Goal: Task Accomplishment & Management: Use online tool/utility

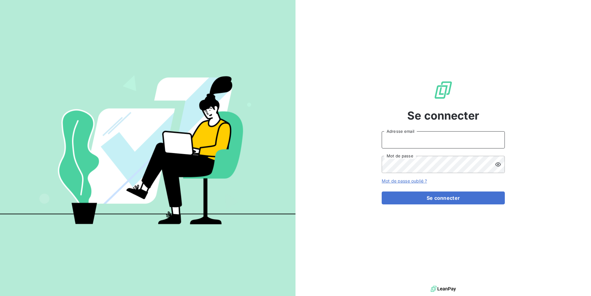
click at [400, 139] on input "Adresse email" at bounding box center [443, 139] width 123 height 17
click at [382, 192] on button "Se connecter" at bounding box center [443, 198] width 123 height 13
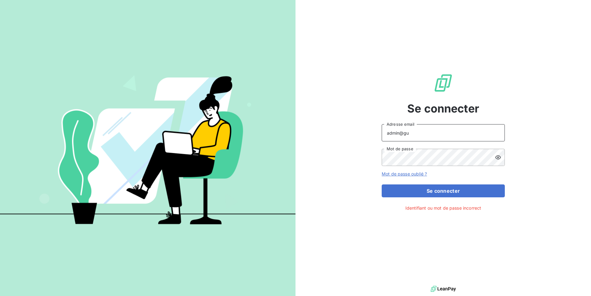
click at [460, 137] on input "admin@gu" at bounding box center [443, 132] width 123 height 17
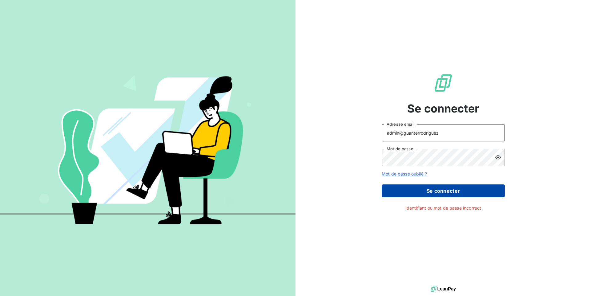
type input "admin@guanterrodriguez"
click at [447, 194] on button "Se connecter" at bounding box center [443, 191] width 123 height 13
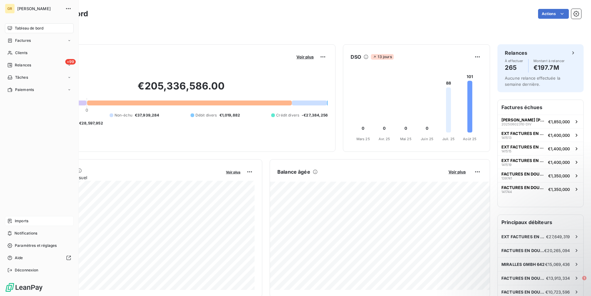
click at [26, 222] on span "Imports" at bounding box center [22, 221] width 14 height 6
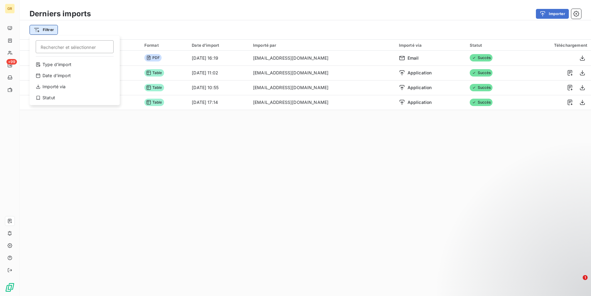
click at [45, 31] on html "GR +99 Derniers imports Importer Filtrer Rechercher et sélectionner Type d’impo…" at bounding box center [295, 148] width 591 height 296
click at [69, 66] on div "Type d’import" at bounding box center [74, 65] width 85 height 10
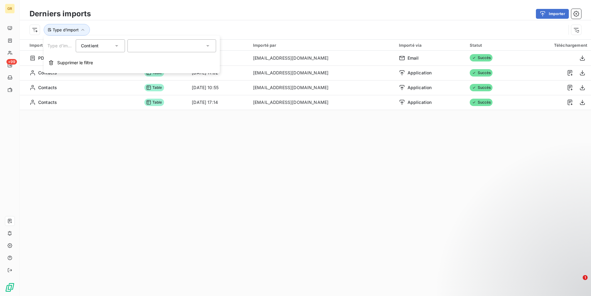
click at [143, 43] on div at bounding box center [171, 45] width 89 height 13
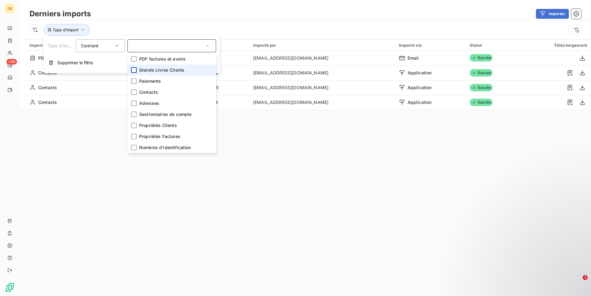
click at [132, 68] on li "Grands Livres Clients" at bounding box center [171, 70] width 89 height 11
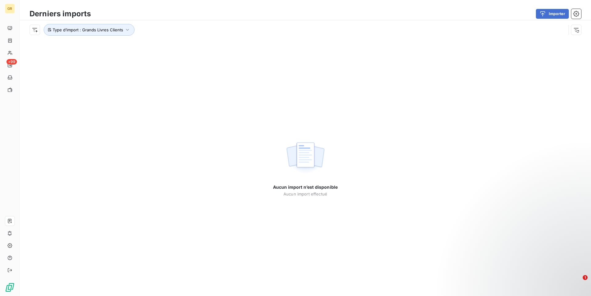
click at [191, 22] on div "Type d’import : Grands Livres Clients" at bounding box center [305, 29] width 571 height 19
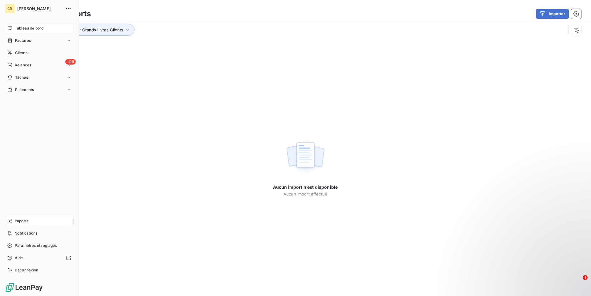
click at [36, 31] on div "Tableau de bord" at bounding box center [39, 28] width 69 height 10
